Goal: Task Accomplishment & Management: Complete application form

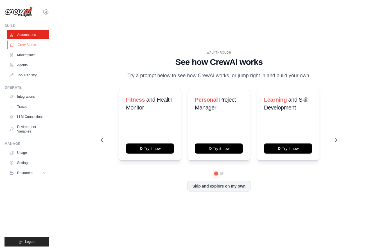
click at [27, 47] on link "Crew Studio" at bounding box center [28, 44] width 42 height 9
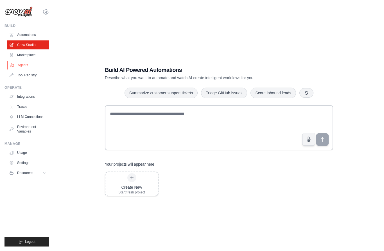
click at [21, 65] on link "Agents" at bounding box center [28, 65] width 42 height 9
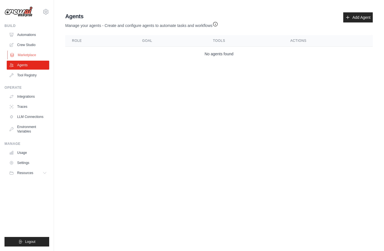
click at [31, 53] on link "Marketplace" at bounding box center [28, 55] width 42 height 9
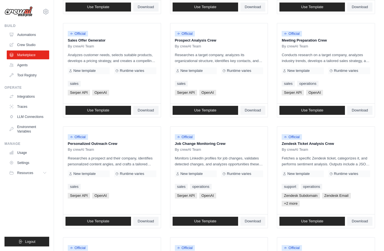
scroll to position [164, 0]
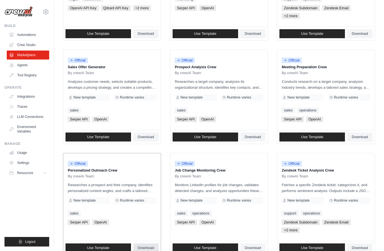
scroll to position [0, 0]
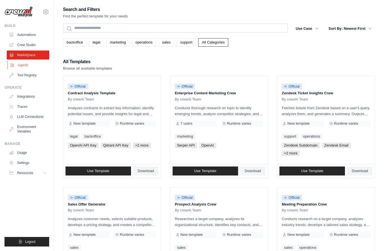
click at [21, 67] on link "Agents" at bounding box center [28, 65] width 42 height 9
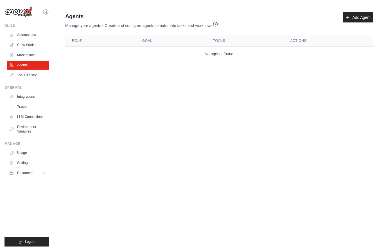
click at [23, 56] on link "Marketplace" at bounding box center [28, 55] width 42 height 9
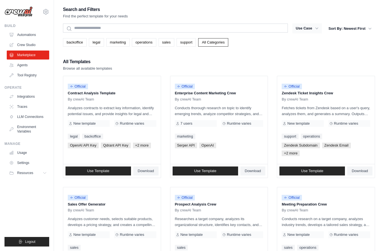
click at [312, 29] on button "Use Case" at bounding box center [306, 28] width 29 height 10
click at [316, 29] on icon "button" at bounding box center [316, 29] width 3 height 2
click at [305, 43] on div "backoffice legal marketing operations sales support All Categories" at bounding box center [219, 42] width 312 height 8
click at [23, 66] on link "Agents" at bounding box center [28, 65] width 42 height 9
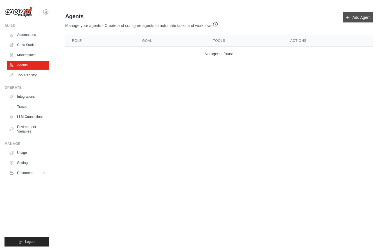
click at [362, 19] on link "Add Agent" at bounding box center [357, 17] width 29 height 10
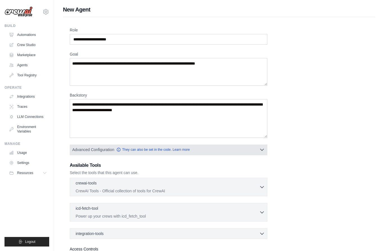
click at [259, 153] on button "Advanced Configuration They can also be set in the code. Learn more" at bounding box center [168, 150] width 197 height 10
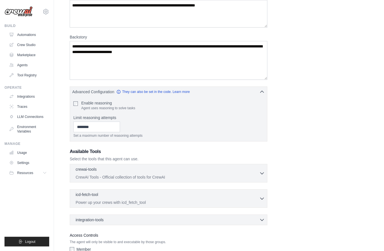
scroll to position [58, 0]
click at [263, 173] on icon "button" at bounding box center [262, 173] width 6 height 6
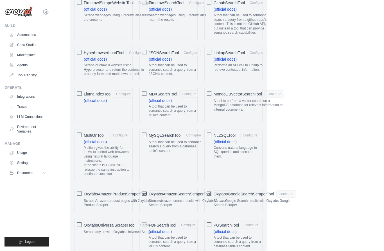
scroll to position [583, 0]
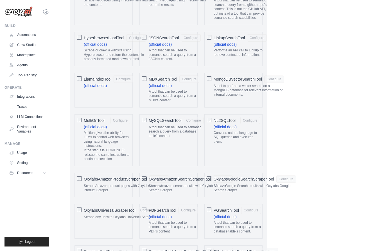
click at [287, 184] on div "Scrape Google Search results with Oxylabs Google Search Scraper" at bounding box center [254, 189] width 82 height 11
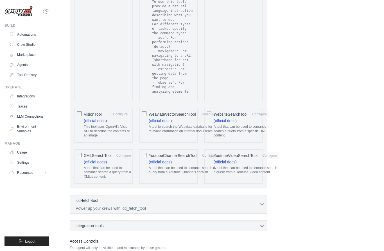
scroll to position [1183, 0]
click at [240, 125] on p "A tool that can be used to semantic search a query from a specific URL content." at bounding box center [241, 131] width 56 height 13
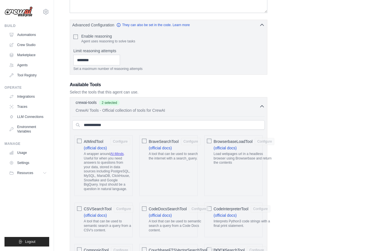
scroll to position [0, 0]
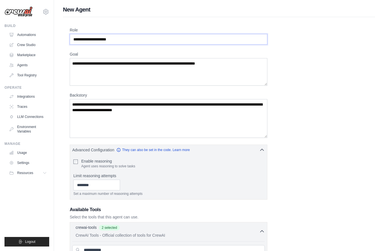
click at [76, 39] on input "Role" at bounding box center [168, 39] width 197 height 11
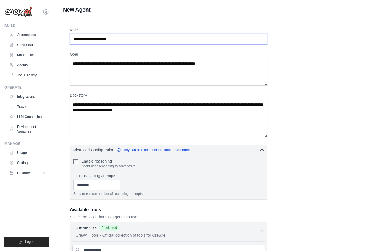
click at [92, 39] on input "Role" at bounding box center [168, 39] width 197 height 11
click at [76, 39] on input "Role" at bounding box center [168, 39] width 197 height 11
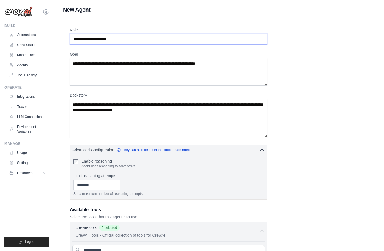
click at [76, 39] on input "Role" at bounding box center [168, 39] width 197 height 11
click at [91, 39] on input "Role" at bounding box center [168, 39] width 197 height 11
click at [86, 39] on input "Role" at bounding box center [168, 39] width 197 height 11
click at [89, 39] on input "Role" at bounding box center [168, 39] width 197 height 11
click at [75, 39] on input "Role" at bounding box center [168, 39] width 197 height 11
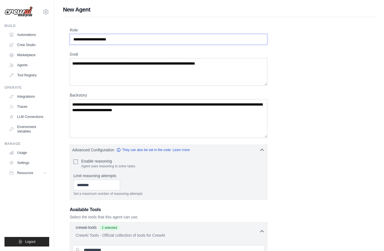
click at [140, 39] on input "Role" at bounding box center [168, 39] width 197 height 11
click at [95, 79] on textarea "Goal" at bounding box center [168, 72] width 197 height 28
click at [123, 68] on textarea "Goal" at bounding box center [168, 72] width 197 height 28
click at [147, 63] on textarea "Goal" at bounding box center [168, 72] width 197 height 28
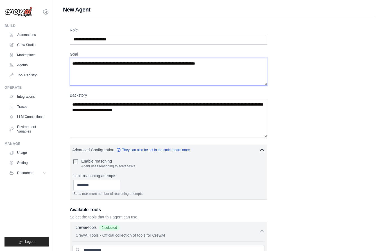
click at [147, 63] on textarea "Goal" at bounding box center [168, 72] width 197 height 28
type textarea "*"
click at [143, 39] on input "Role" at bounding box center [168, 39] width 197 height 11
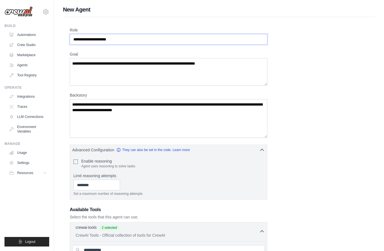
click at [143, 39] on input "Role" at bounding box center [168, 39] width 197 height 11
click at [104, 39] on input "Role" at bounding box center [168, 39] width 197 height 11
click at [105, 43] on input "Role" at bounding box center [168, 39] width 197 height 11
click at [100, 39] on input "Role" at bounding box center [168, 39] width 197 height 11
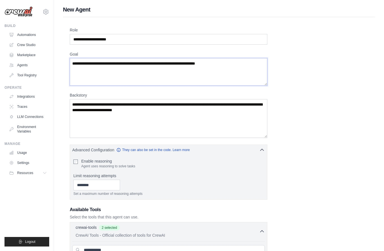
click at [91, 85] on textarea "Goal" at bounding box center [168, 72] width 197 height 28
click at [96, 117] on textarea "Backstory" at bounding box center [168, 118] width 197 height 39
click at [116, 112] on textarea "Backstory" at bounding box center [168, 118] width 197 height 39
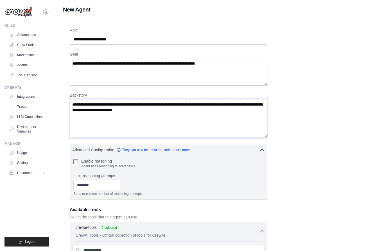
click at [116, 112] on textarea "Backstory" at bounding box center [168, 118] width 197 height 39
drag, startPoint x: 188, startPoint y: 113, endPoint x: 145, endPoint y: 103, distance: 44.2
click at [145, 103] on textarea "Backstory" at bounding box center [168, 118] width 197 height 39
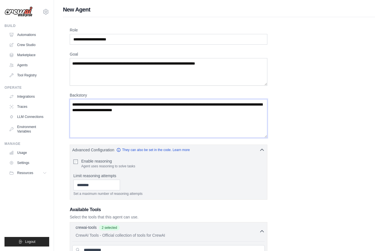
drag, startPoint x: 127, startPoint y: 104, endPoint x: 207, endPoint y: 112, distance: 80.7
click at [207, 112] on textarea "Backstory" at bounding box center [168, 118] width 197 height 39
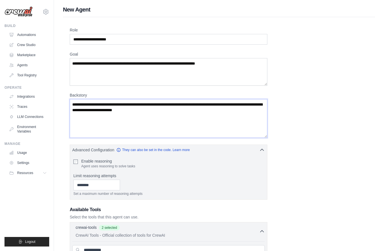
click at [207, 112] on textarea "Backstory" at bounding box center [168, 118] width 197 height 39
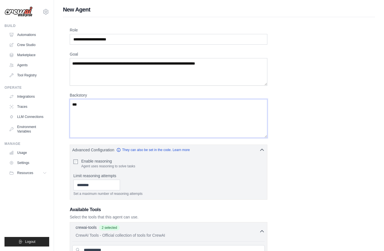
type textarea "***"
click at [145, 39] on input "Role" at bounding box center [168, 39] width 197 height 11
type input "*"
type input "**********"
click at [85, 63] on textarea "Goal" at bounding box center [168, 72] width 197 height 28
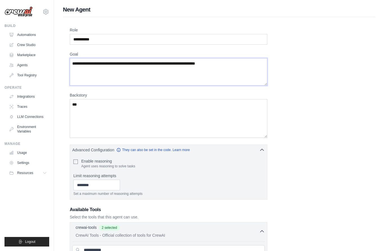
click at [200, 63] on textarea "Goal" at bounding box center [168, 72] width 197 height 28
click at [122, 63] on textarea "**********" at bounding box center [168, 72] width 197 height 28
click at [238, 69] on textarea "**********" at bounding box center [168, 72] width 197 height 28
type textarea "**********"
click at [136, 115] on textarea "***" at bounding box center [168, 118] width 197 height 39
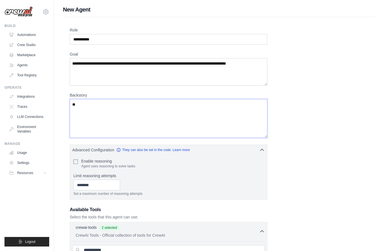
type textarea "*"
click at [137, 115] on textarea "**********" at bounding box center [168, 118] width 197 height 39
click at [137, 112] on textarea "**********" at bounding box center [168, 118] width 197 height 39
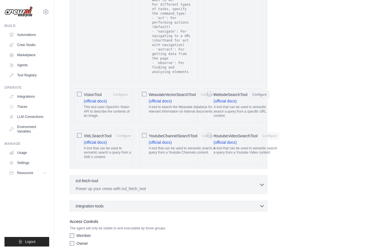
scroll to position [1183, 0]
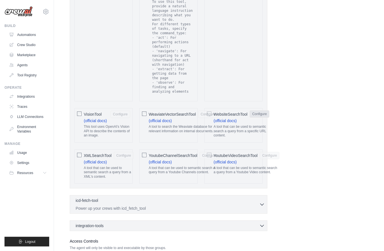
type textarea "**********"
click at [259, 111] on button "Configure" at bounding box center [259, 114] width 20 height 7
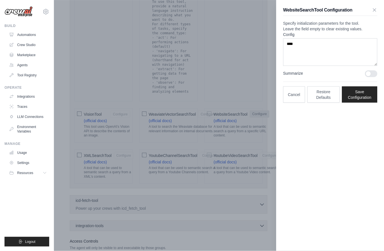
scroll to position [1183, 0]
click at [309, 62] on textarea "****" at bounding box center [330, 52] width 94 height 28
type textarea "*"
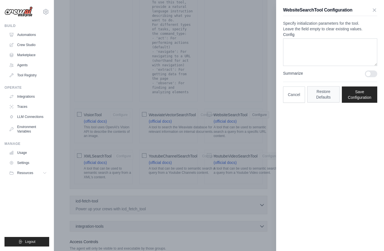
click at [327, 103] on button "Restore Defaults" at bounding box center [323, 94] width 33 height 16
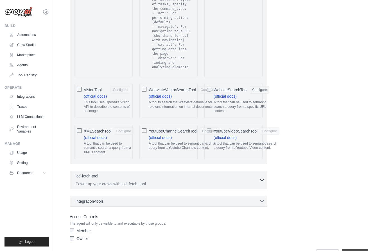
click at [357, 249] on input "**********" at bounding box center [354, 254] width 26 height 11
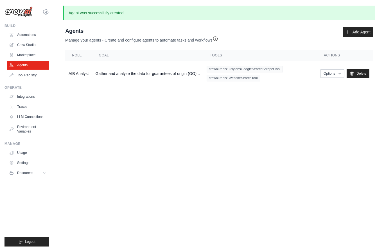
scroll to position [25, 0]
click at [337, 69] on button "Options" at bounding box center [332, 73] width 24 height 8
click at [320, 91] on link "Edit" at bounding box center [324, 96] width 40 height 10
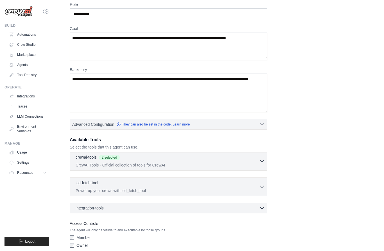
click at [261, 161] on icon "button" at bounding box center [261, 162] width 3 height 2
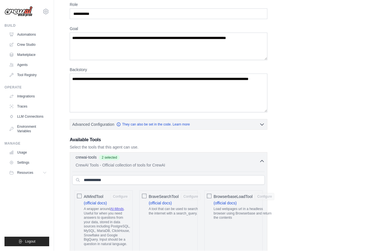
scroll to position [41, 0]
click at [261, 161] on icon "button" at bounding box center [262, 161] width 6 height 6
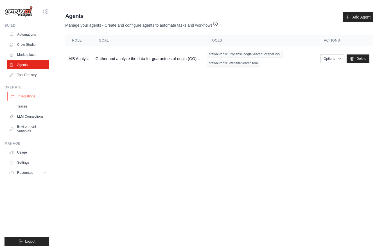
click at [22, 98] on link "Integrations" at bounding box center [28, 96] width 42 height 9
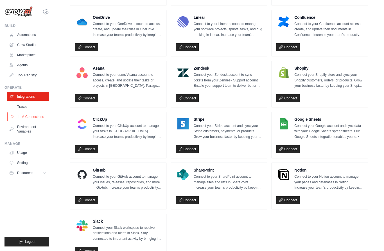
scroll to position [316, 0]
click at [15, 110] on link "Traces" at bounding box center [28, 106] width 42 height 9
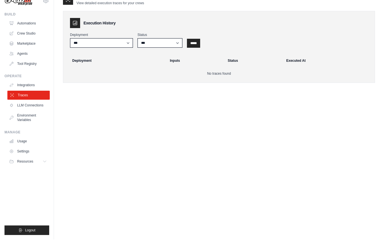
scroll to position [11, 0]
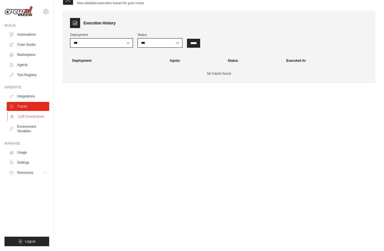
click at [24, 116] on link "LLM Connections" at bounding box center [28, 116] width 42 height 9
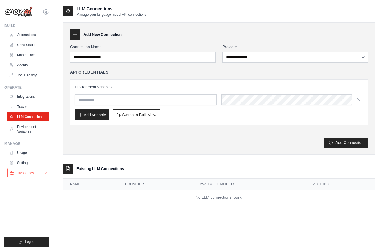
click at [21, 172] on span "Resources" at bounding box center [26, 173] width 16 height 4
click at [22, 196] on ul "Documentation GitHub Blog Video Tutorials" at bounding box center [29, 196] width 39 height 35
click at [30, 193] on span "GitHub" at bounding box center [25, 191] width 10 height 4
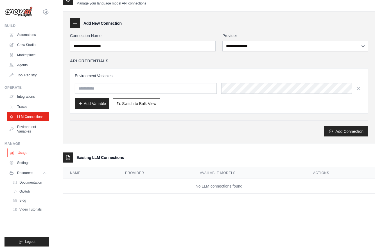
click at [22, 154] on link "Usage" at bounding box center [28, 152] width 42 height 9
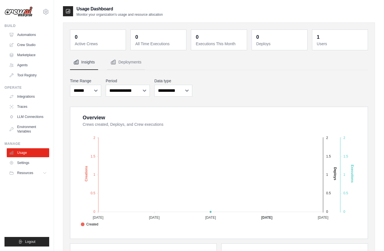
click at [22, 198] on ul "Build Automations Crew Studio Marketplace Agents" at bounding box center [26, 135] width 45 height 223
click at [21, 200] on ul "Build Automations Crew Studio Marketplace Agents" at bounding box center [26, 135] width 45 height 223
click at [26, 70] on ul "Automations Crew Studio Marketplace Agents Tool Registry" at bounding box center [28, 54] width 42 height 49
click at [10, 71] on link "Tool Registry" at bounding box center [28, 75] width 42 height 9
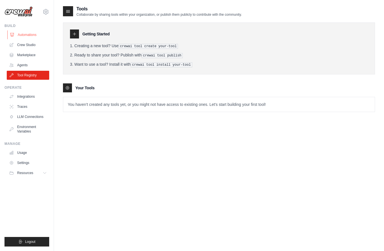
click at [21, 35] on link "Automations" at bounding box center [28, 34] width 42 height 9
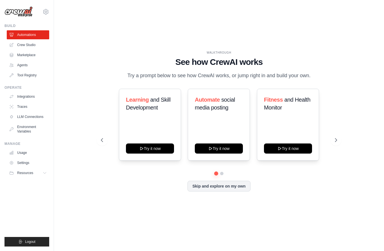
click at [114, 113] on div "Learning and Skill Development Try it now Automate social media posting Try it …" at bounding box center [219, 125] width 236 height 72
click at [28, 43] on link "Crew Studio" at bounding box center [28, 44] width 42 height 9
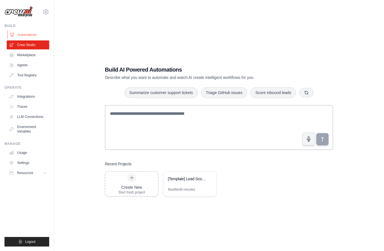
click at [26, 37] on link "Automations" at bounding box center [28, 34] width 42 height 9
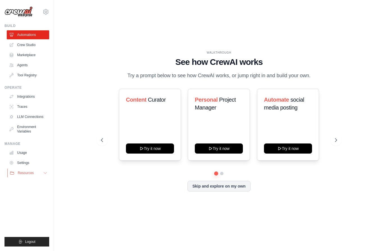
click at [15, 172] on div "Resources" at bounding box center [22, 173] width 24 height 4
click at [19, 208] on link "Video Tutorials" at bounding box center [30, 210] width 39 height 8
